Goal: Find specific page/section: Locate a particular part of the current website

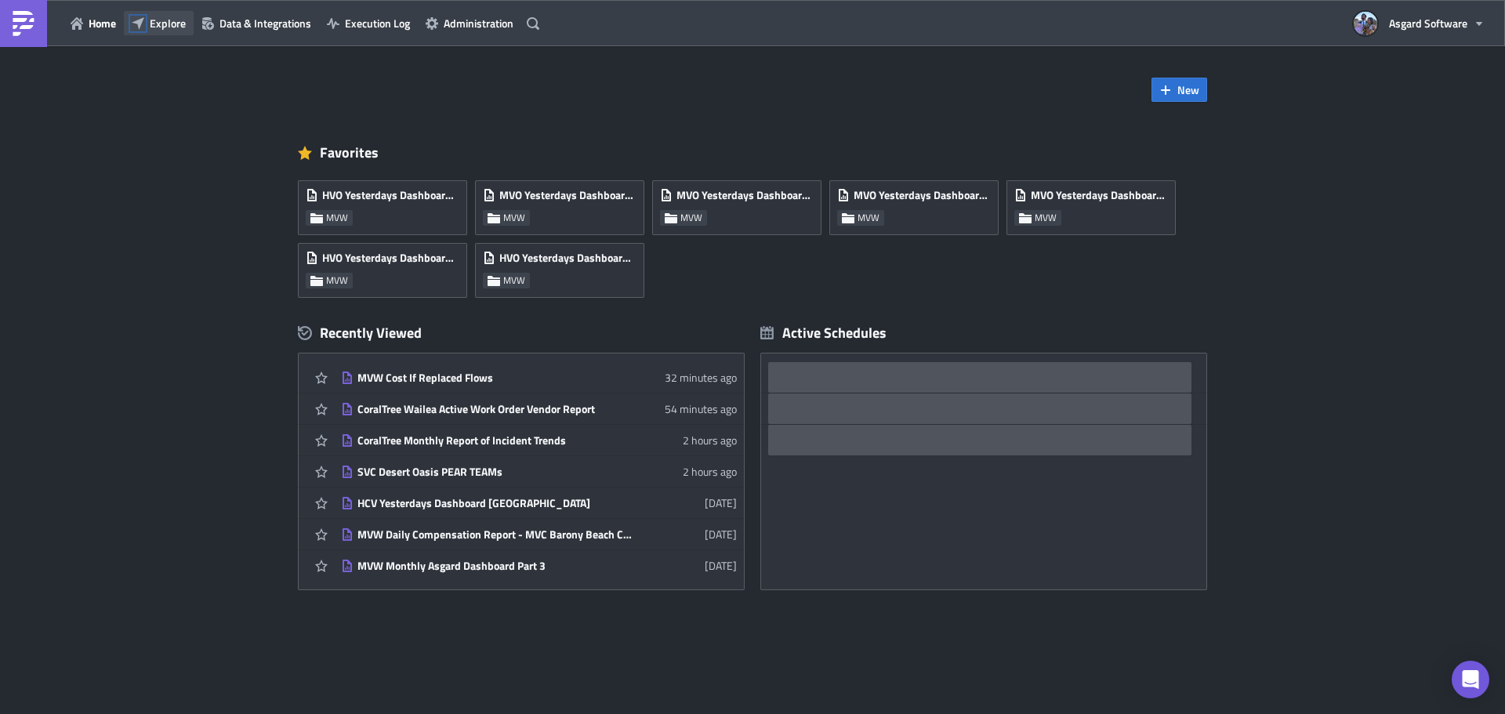
click at [140, 28] on icon "button" at bounding box center [138, 23] width 13 height 13
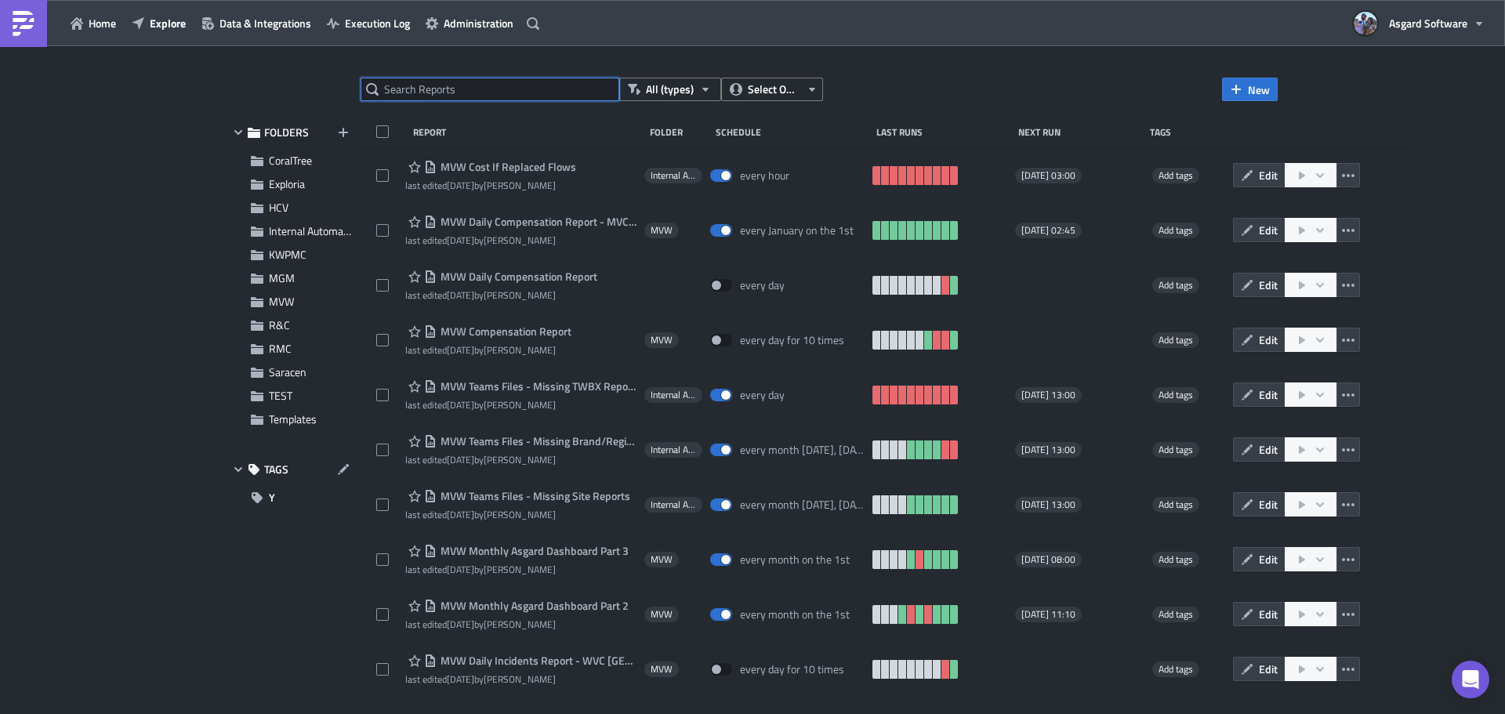
click at [432, 82] on input "text" at bounding box center [490, 90] width 259 height 24
paste input "SVC Desert Oasis PEAR TEAMs"
type input "SVC Desert Oasis PEAR TEAMs"
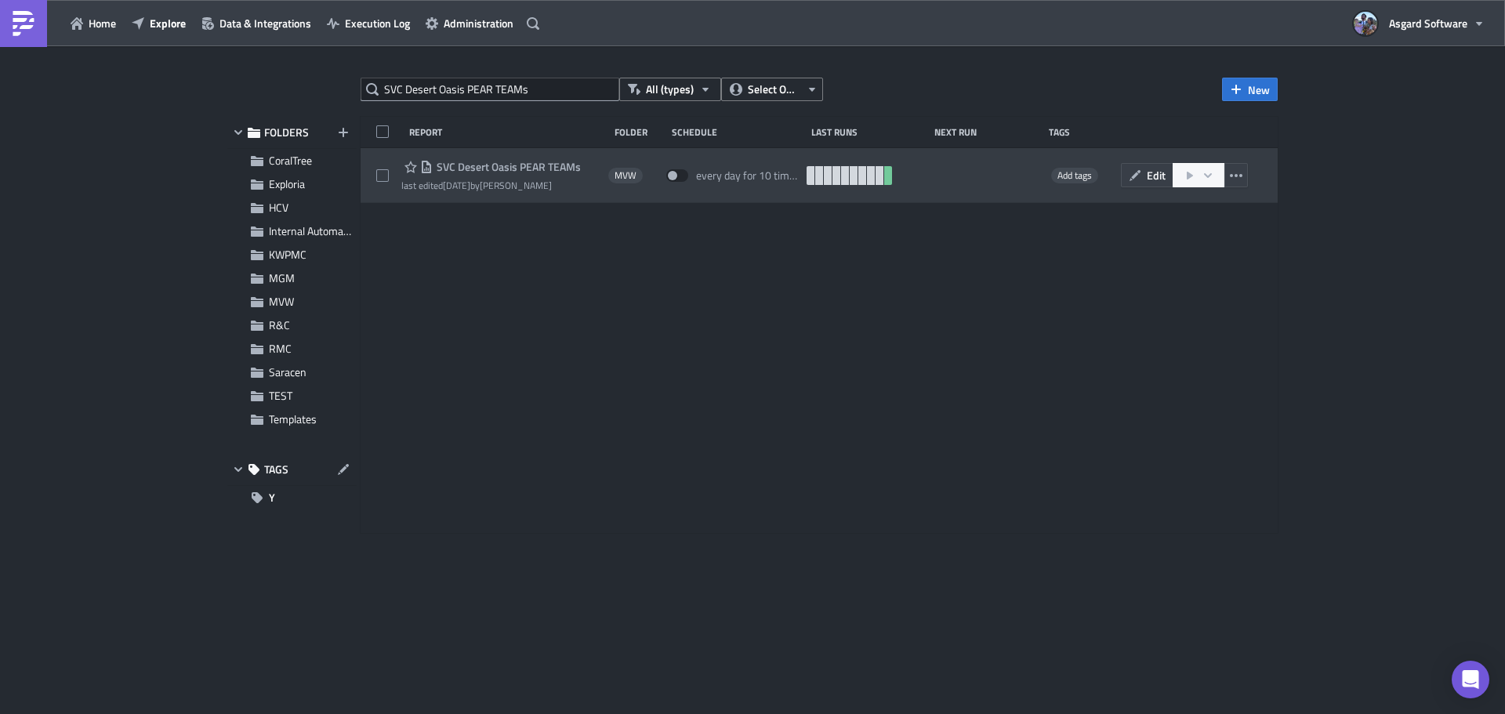
click at [512, 165] on span "SVC Desert Oasis PEAR TEAMs" at bounding box center [507, 167] width 148 height 14
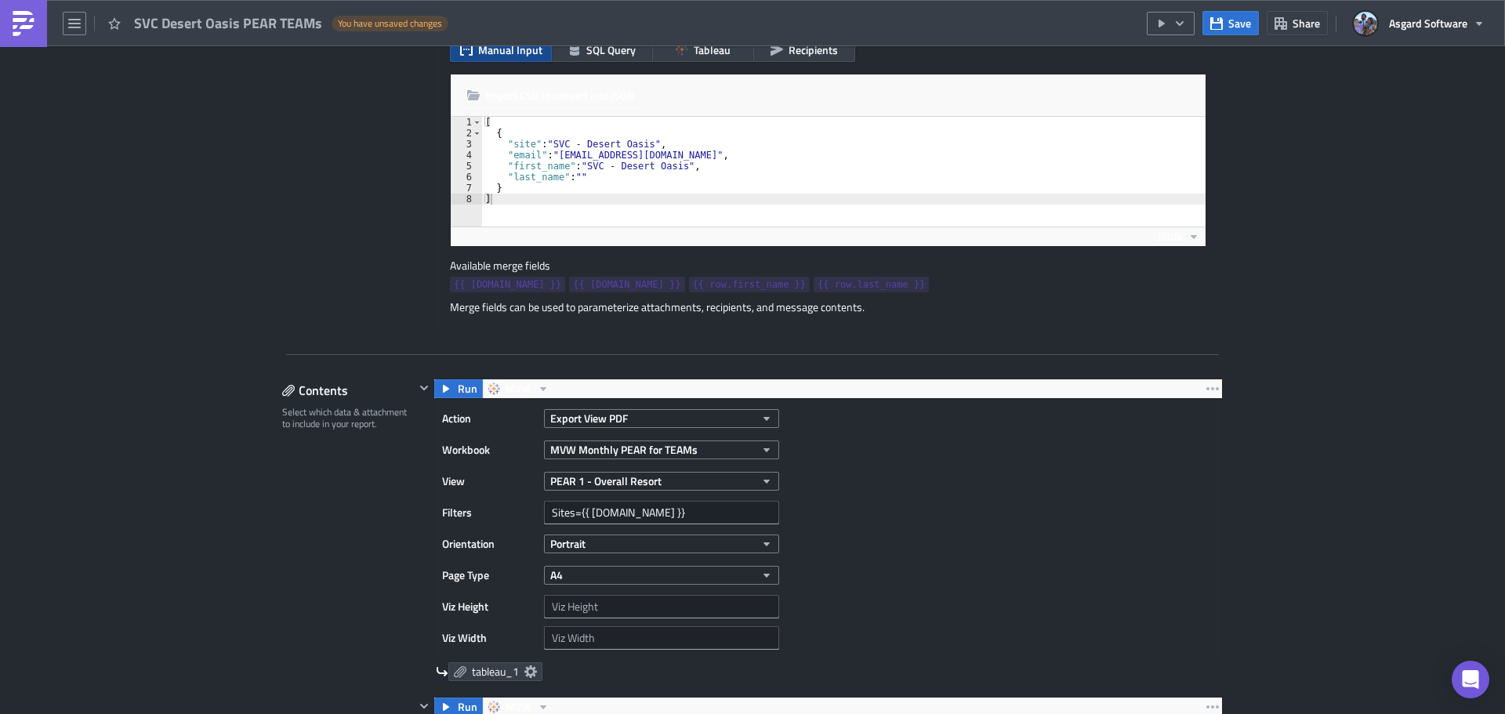
scroll to position [157, 0]
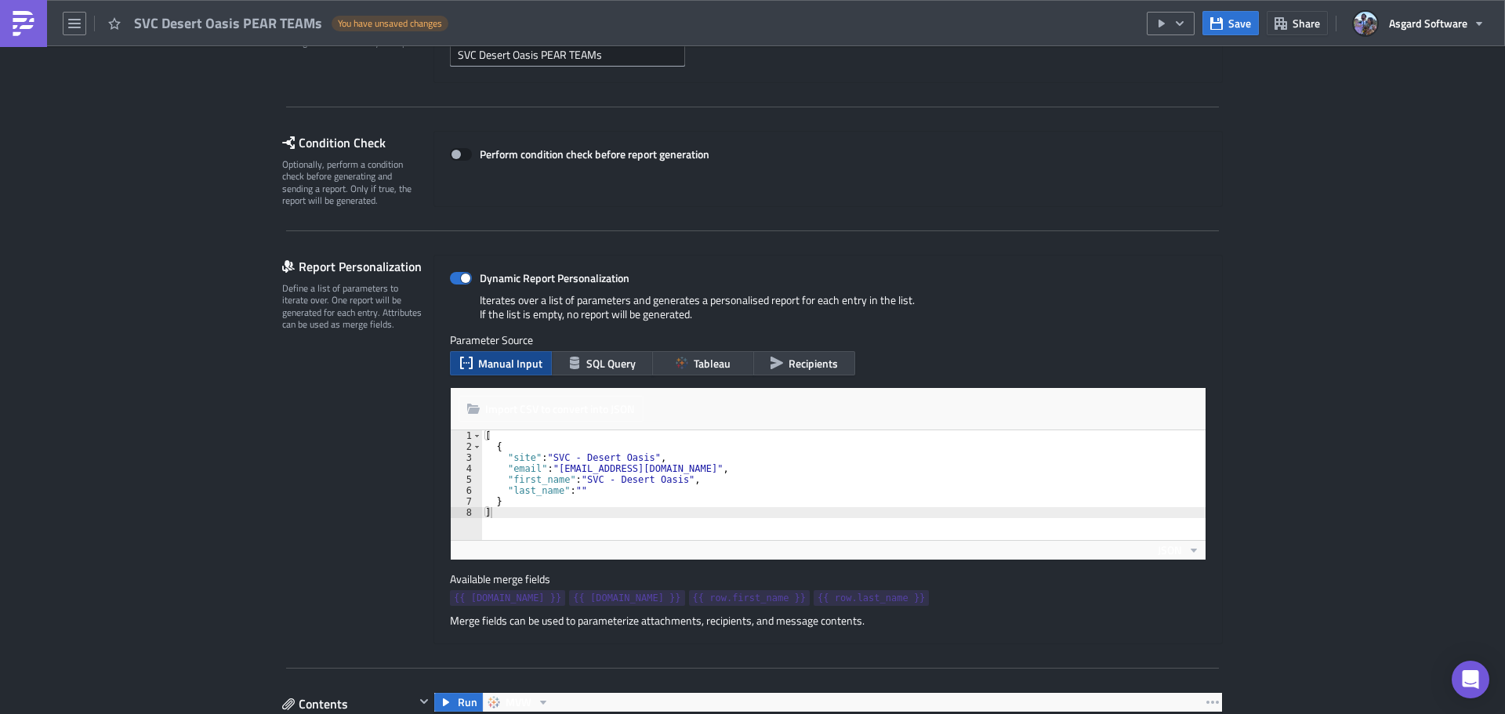
click at [9, 34] on link at bounding box center [23, 23] width 47 height 47
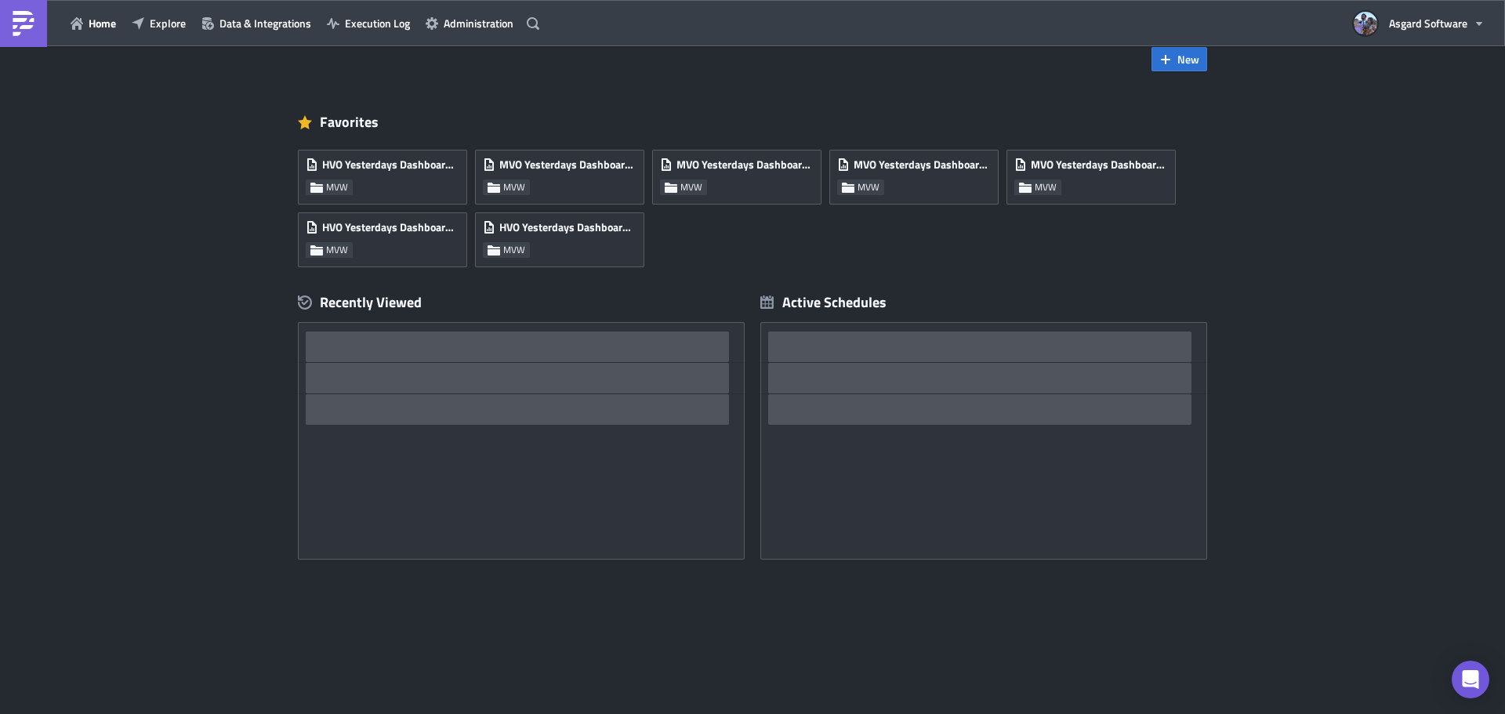
scroll to position [31, 0]
click at [131, 28] on button "Explore" at bounding box center [159, 23] width 70 height 24
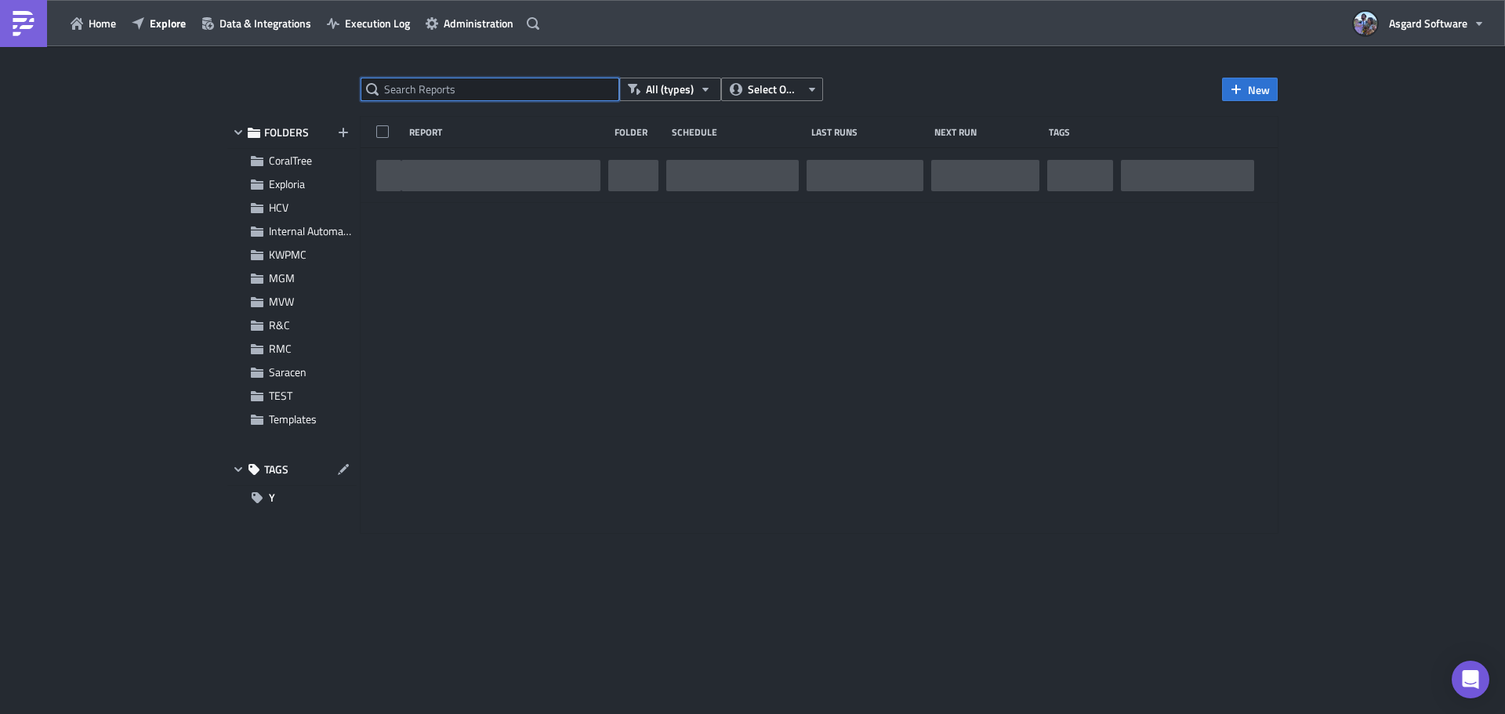
click at [395, 83] on input "text" at bounding box center [490, 90] width 259 height 24
paste input "SVC Desert Oasis PEAR TEAMs"
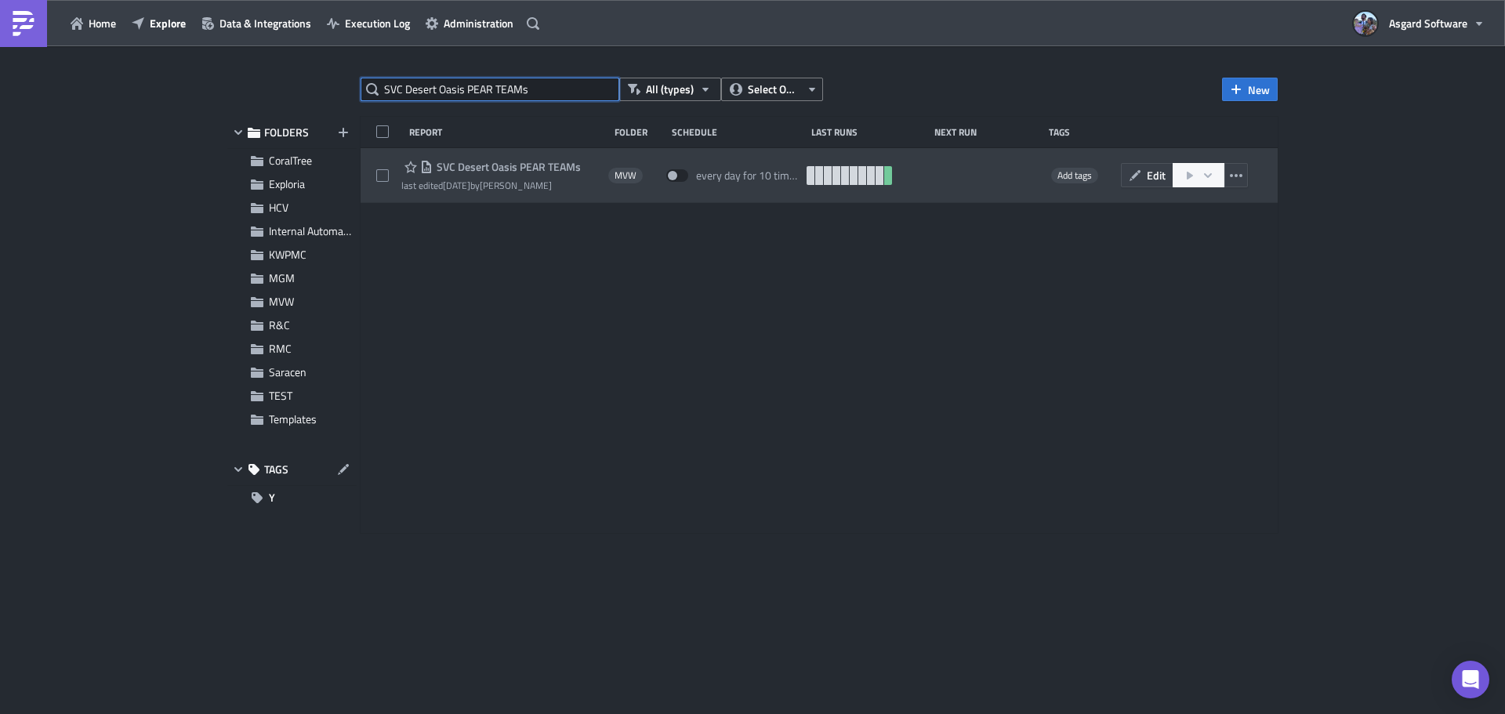
paste input "MWSVG Repeated Guest Requests Engineering"
type input "MWSVG Repeated Guest Requests Engineering"
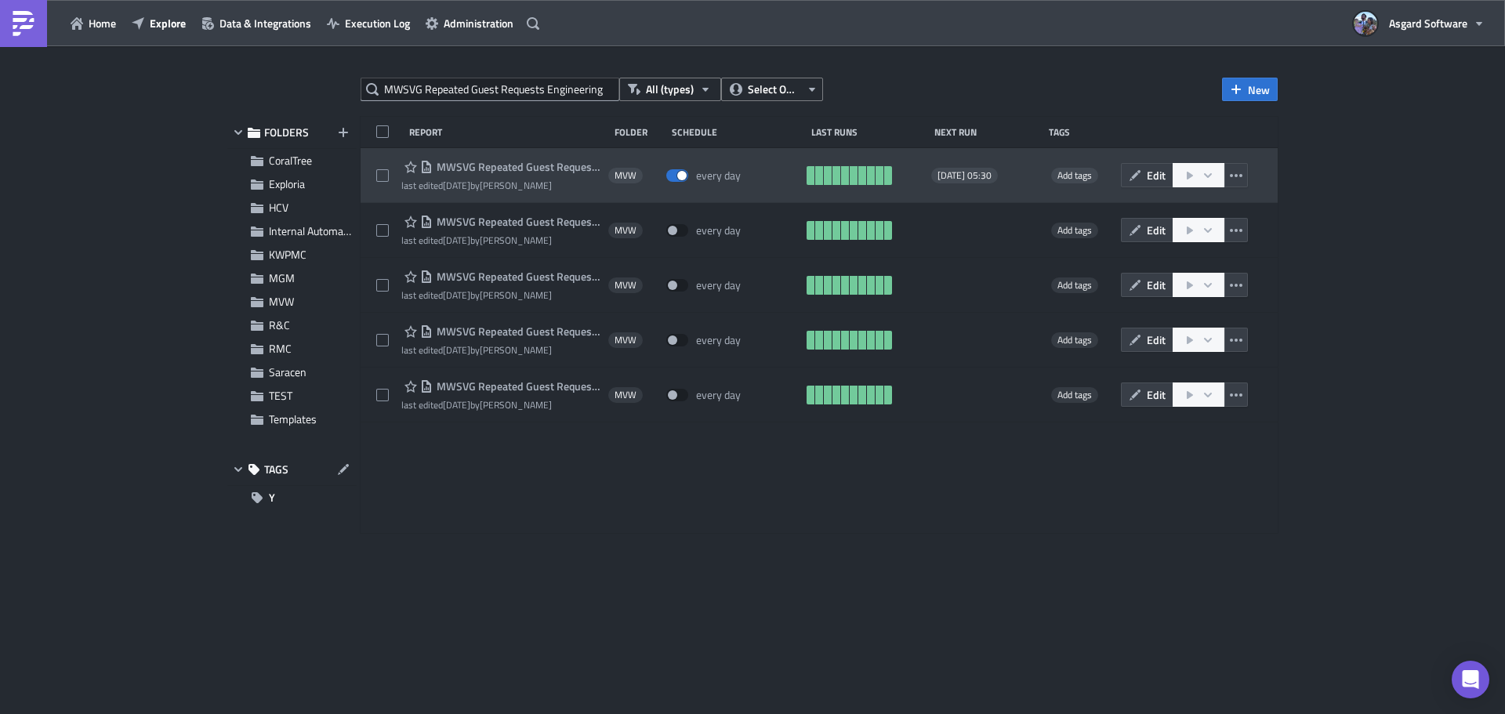
click at [494, 167] on span "MWSVG Repeated Guest Requests Engineering" at bounding box center [517, 167] width 168 height 14
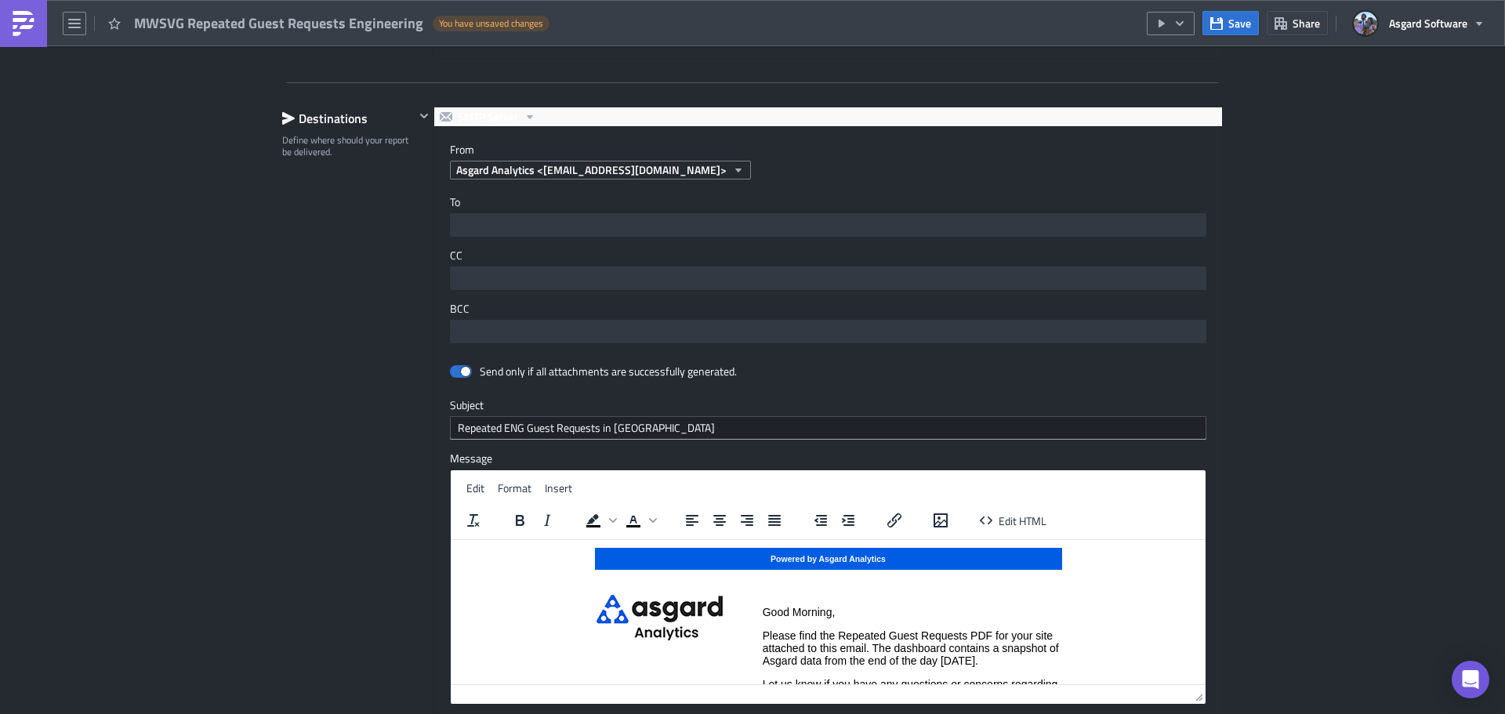
scroll to position [1830, 0]
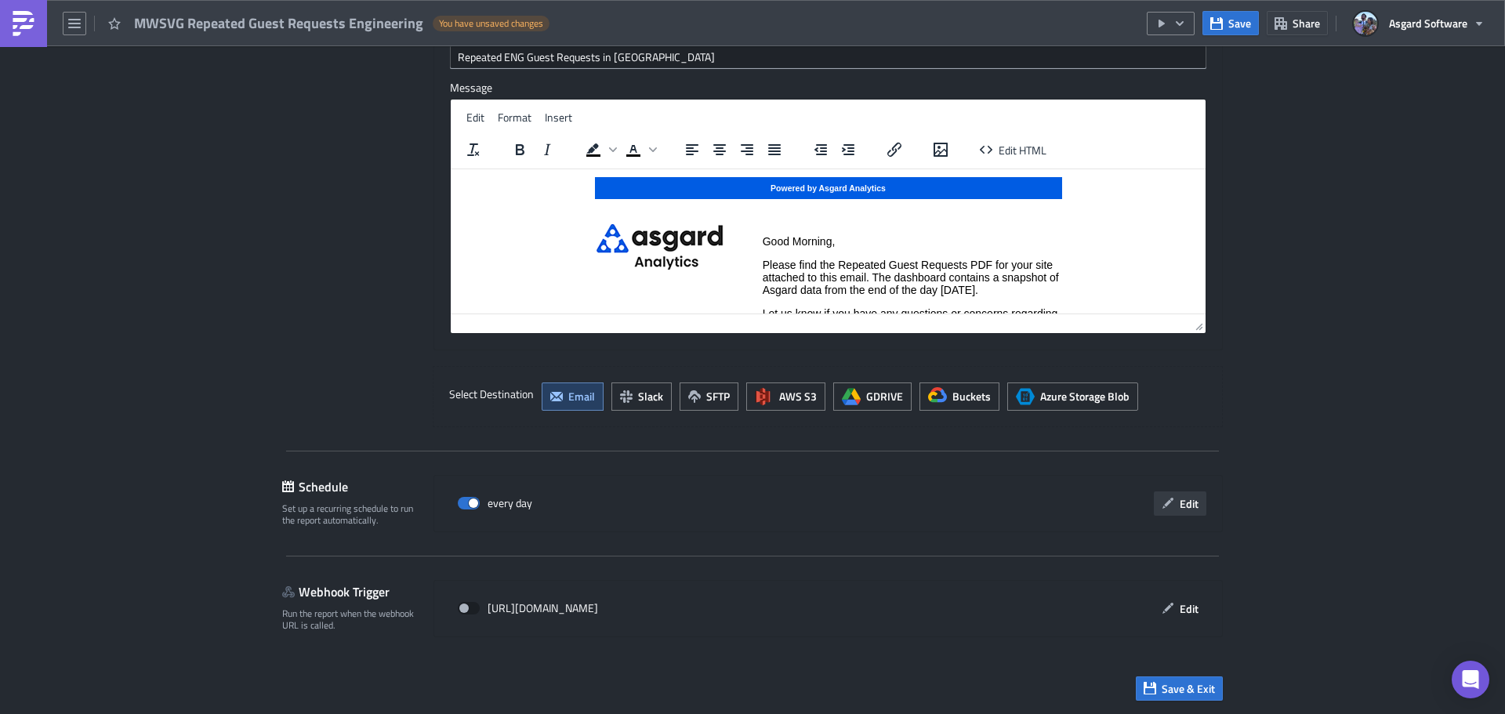
click at [1192, 508] on span "Edit" at bounding box center [1189, 503] width 19 height 16
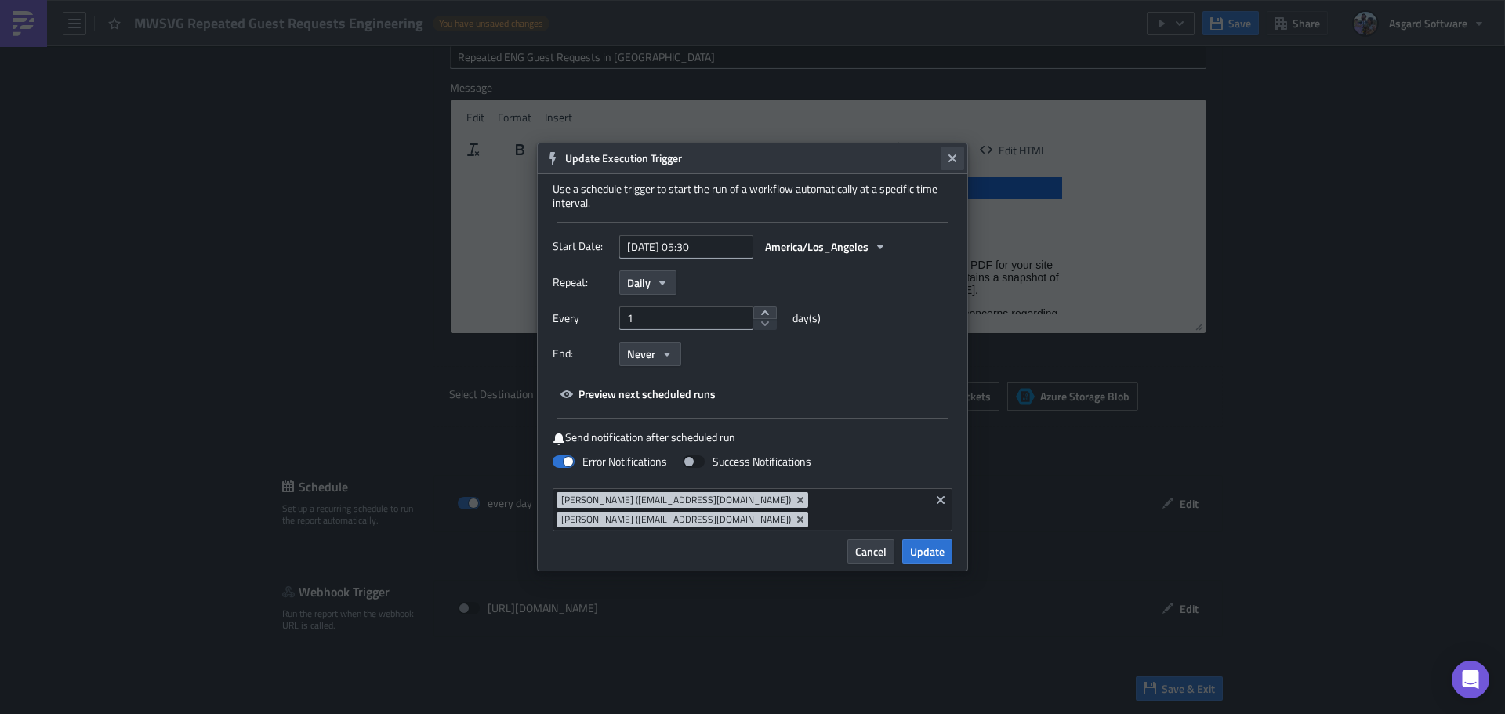
click at [951, 158] on icon "Close" at bounding box center [952, 158] width 8 height 8
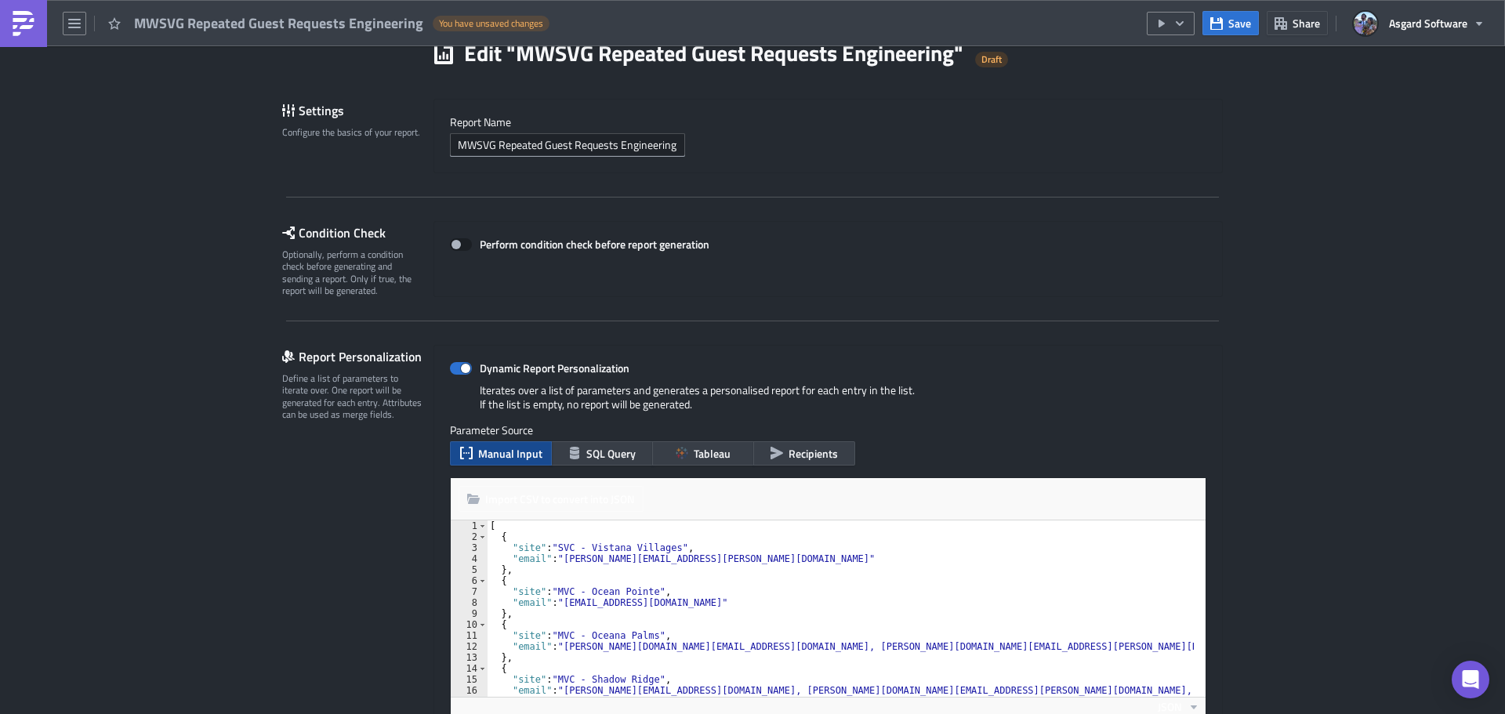
scroll to position [470, 0]
